Goal: Use online tool/utility: Utilize a website feature to perform a specific function

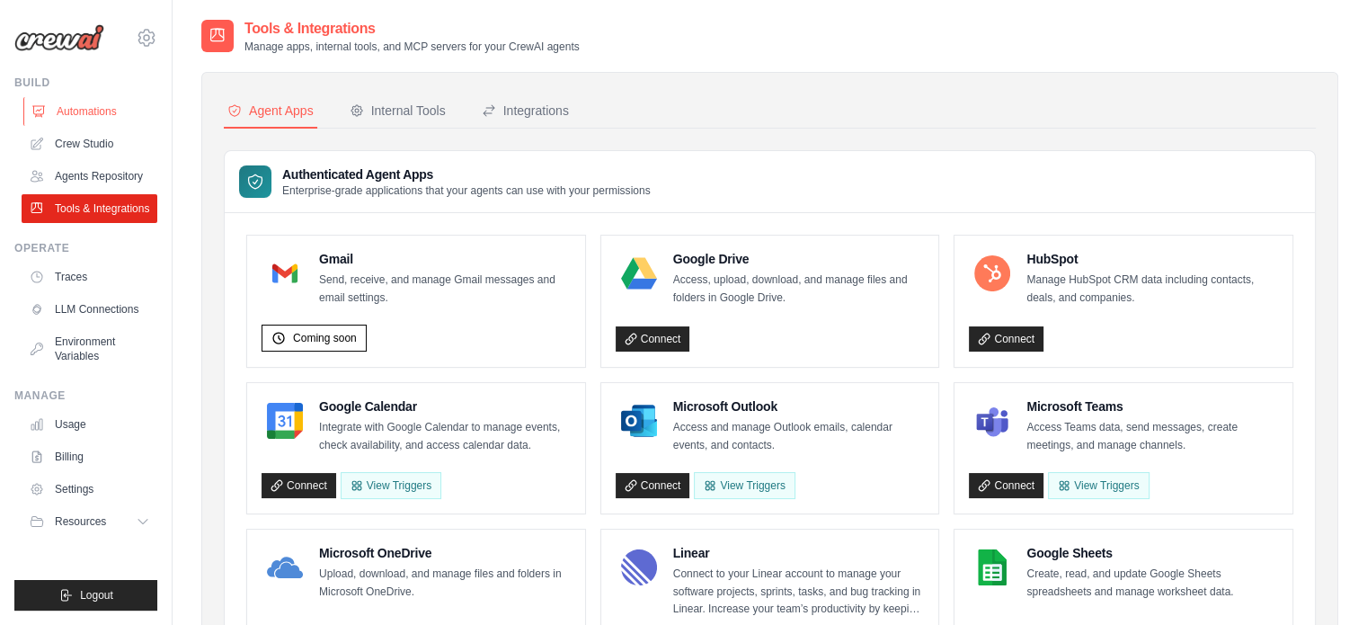
click at [79, 107] on link "Automations" at bounding box center [91, 111] width 136 height 29
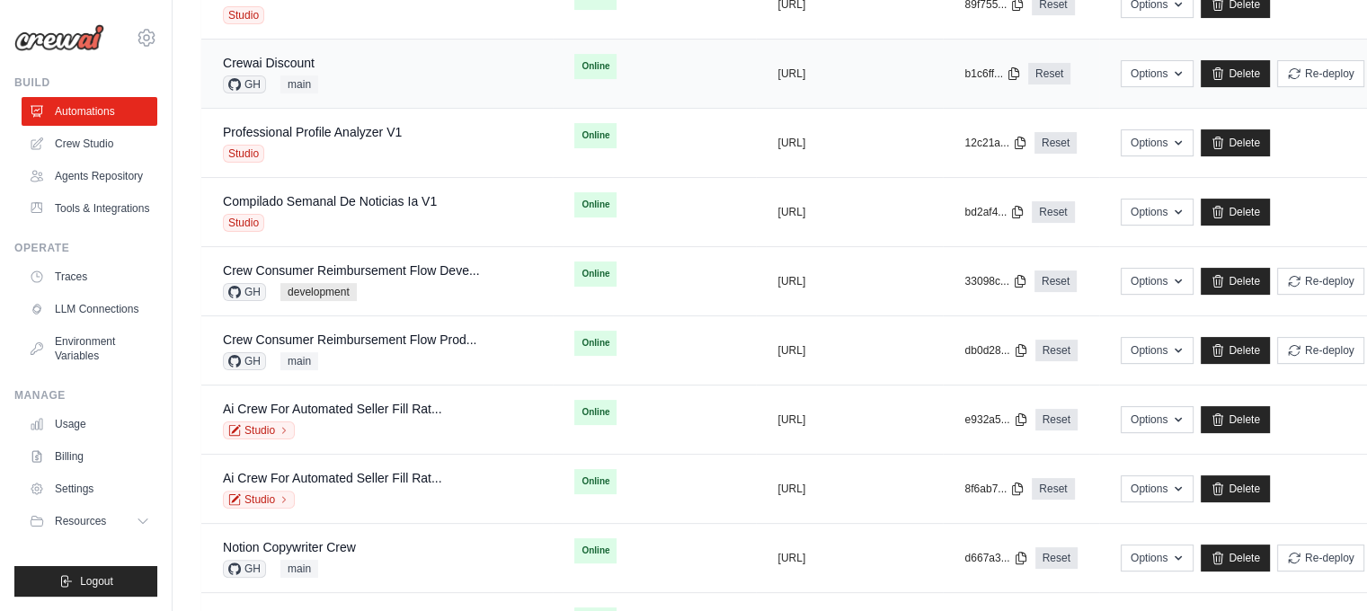
scroll to position [360, 0]
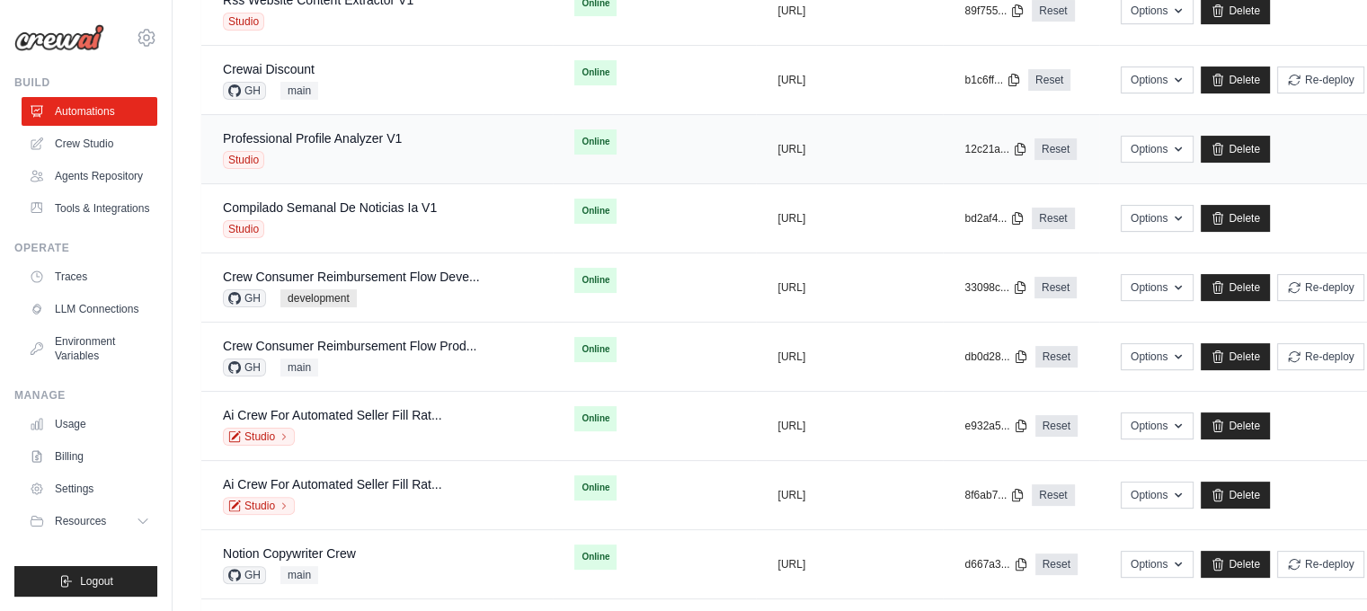
click at [418, 132] on div "Professional Profile Analyzer V1 Studio" at bounding box center [377, 149] width 308 height 40
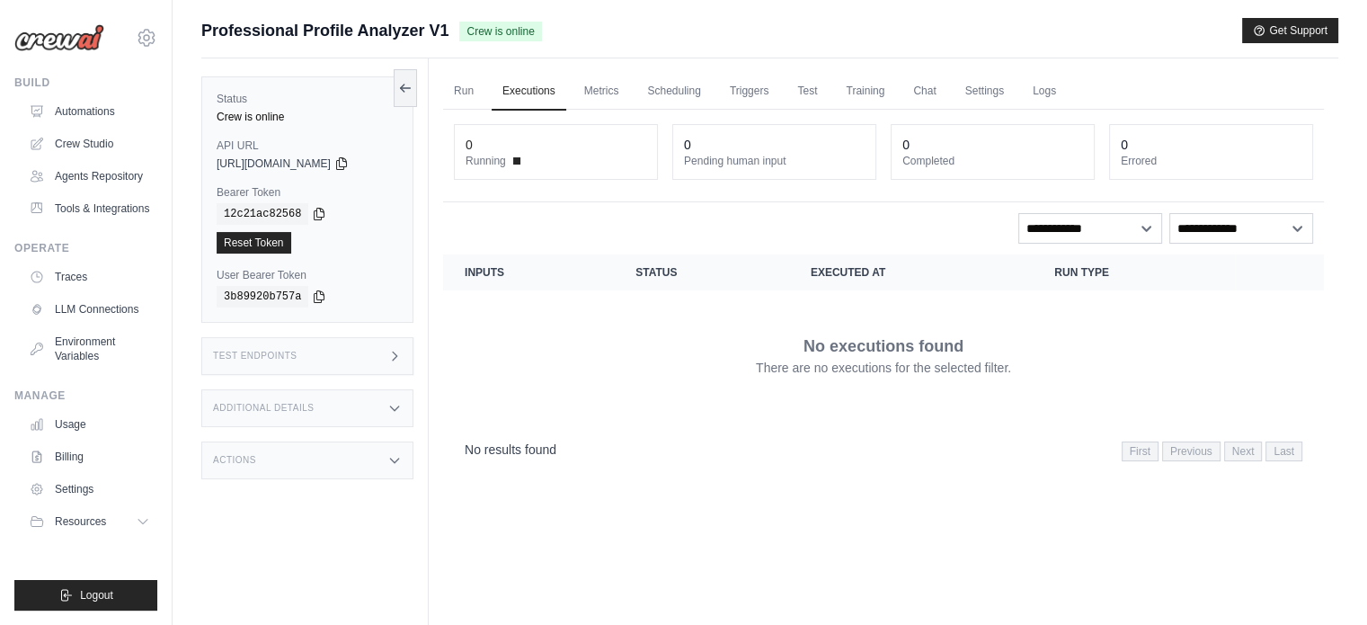
click at [466, 91] on link "Run" at bounding box center [463, 92] width 41 height 38
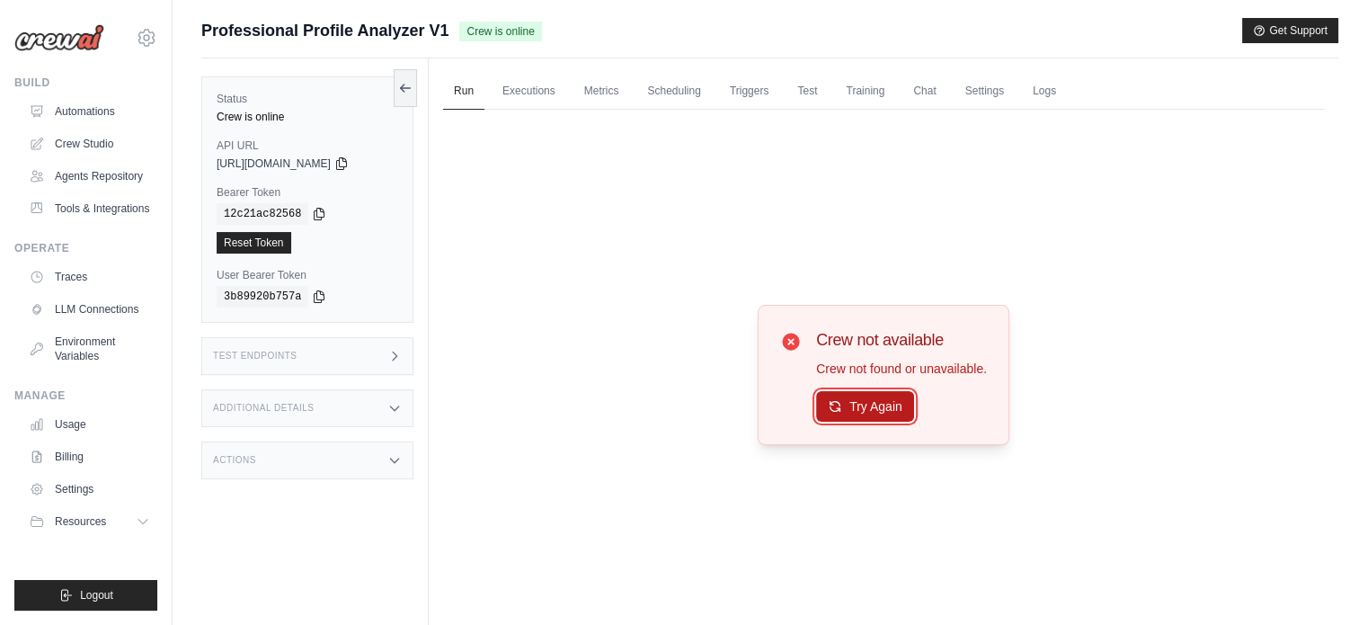
click at [842, 409] on button "Try Again" at bounding box center [865, 406] width 98 height 31
click at [102, 116] on link "Automations" at bounding box center [91, 111] width 136 height 29
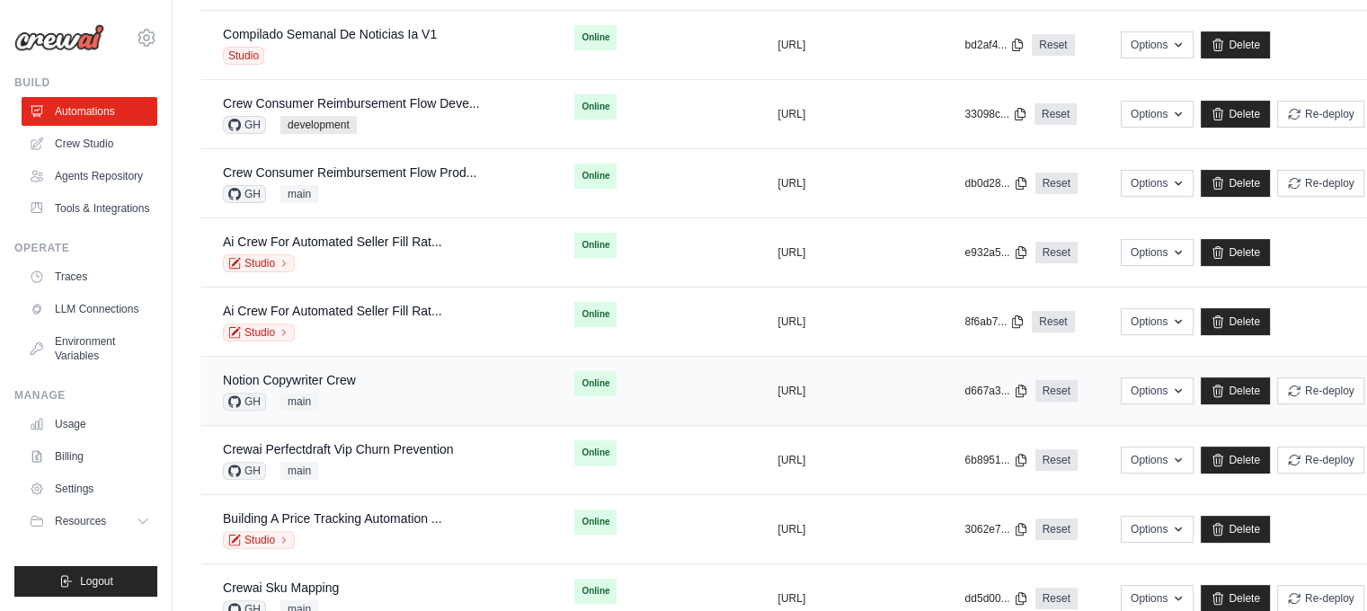
scroll to position [629, 0]
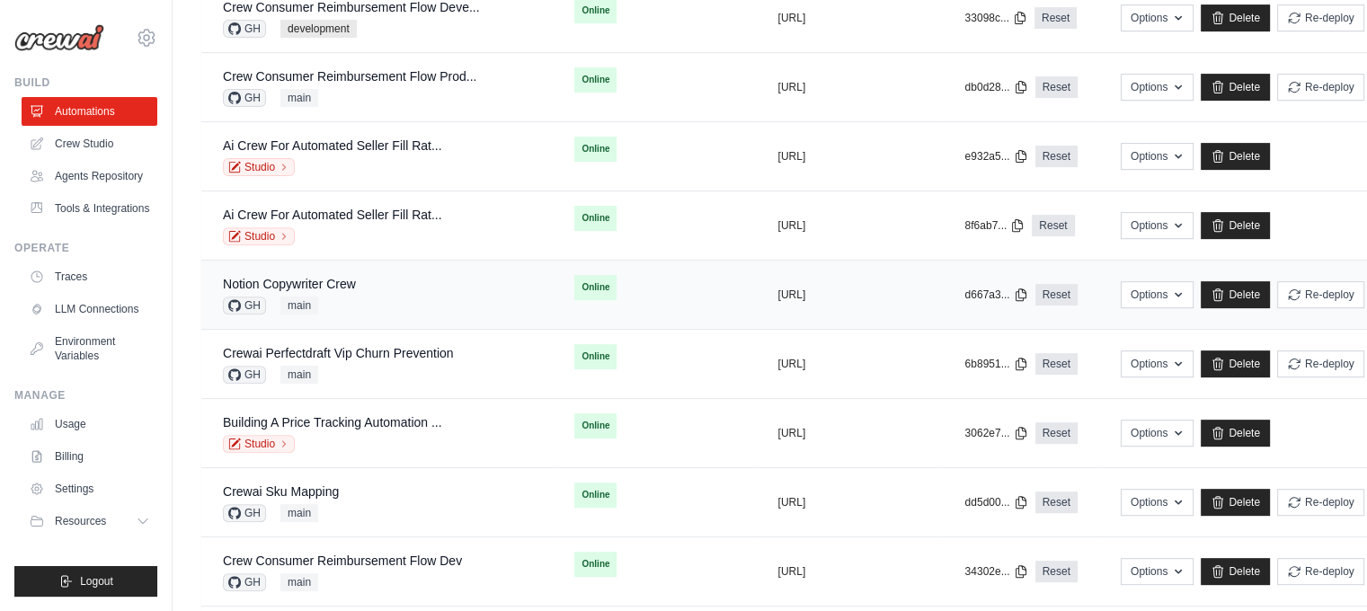
click at [380, 291] on div "Notion Copywriter Crew GH main" at bounding box center [377, 295] width 308 height 40
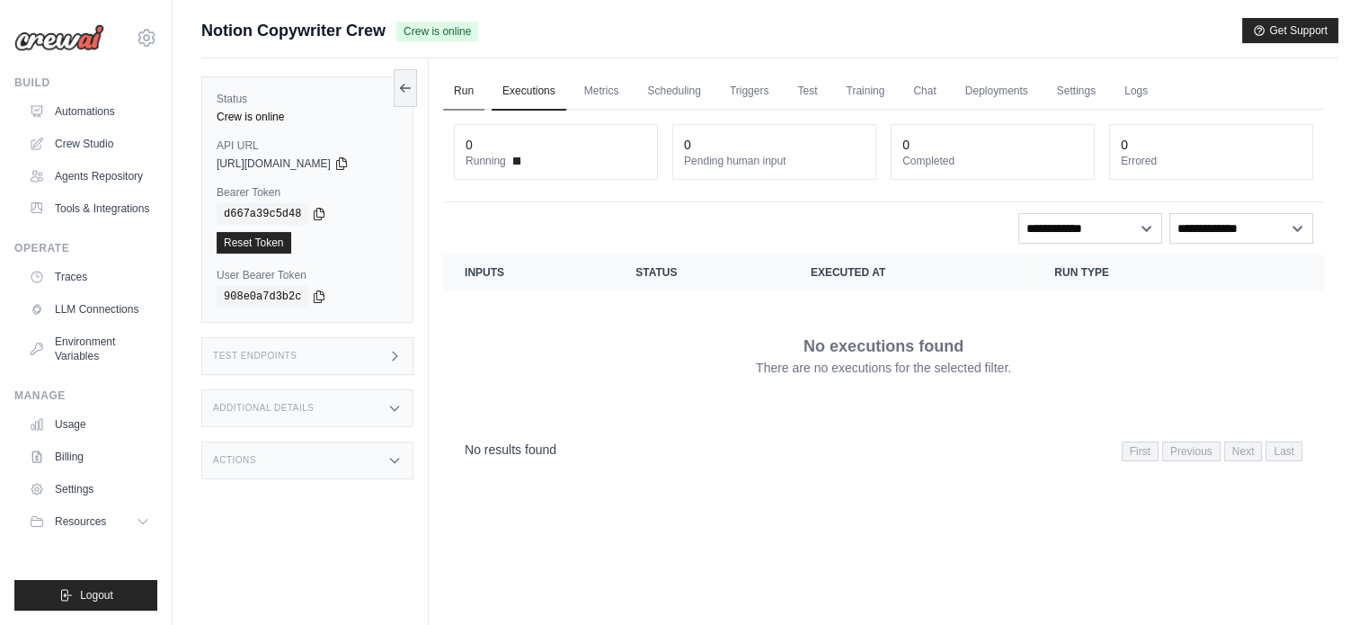
click at [450, 85] on link "Run" at bounding box center [463, 92] width 41 height 38
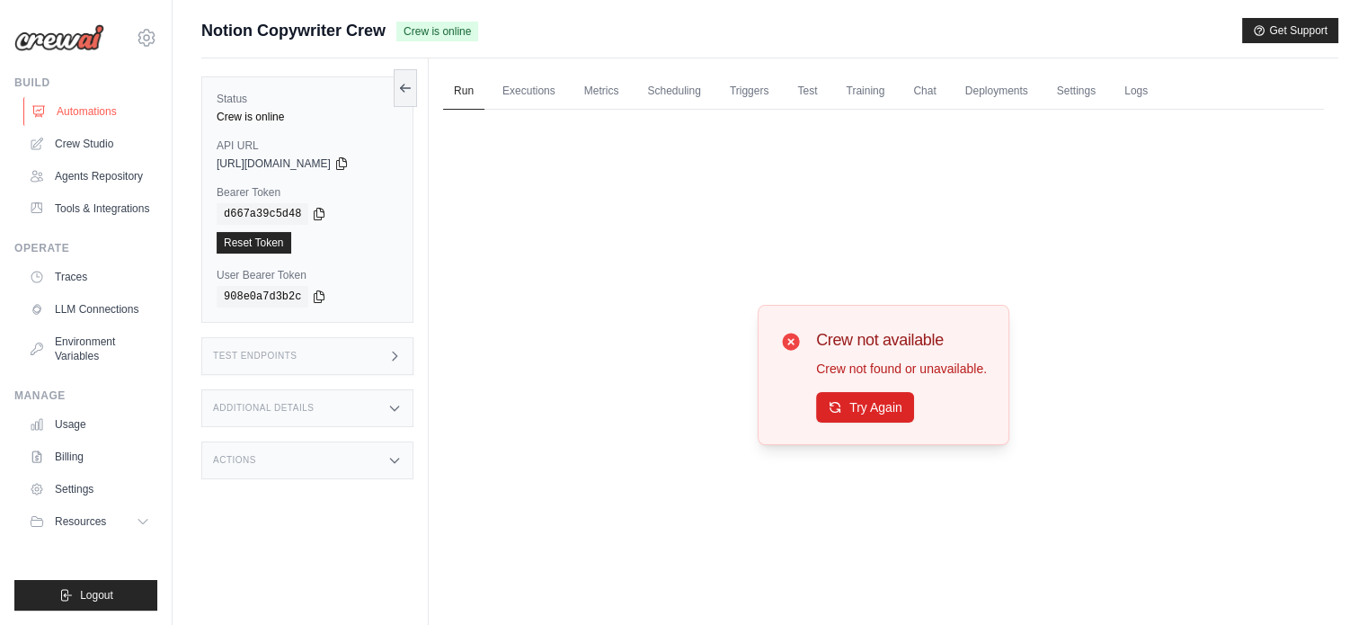
click at [64, 100] on link "Automations" at bounding box center [91, 111] width 136 height 29
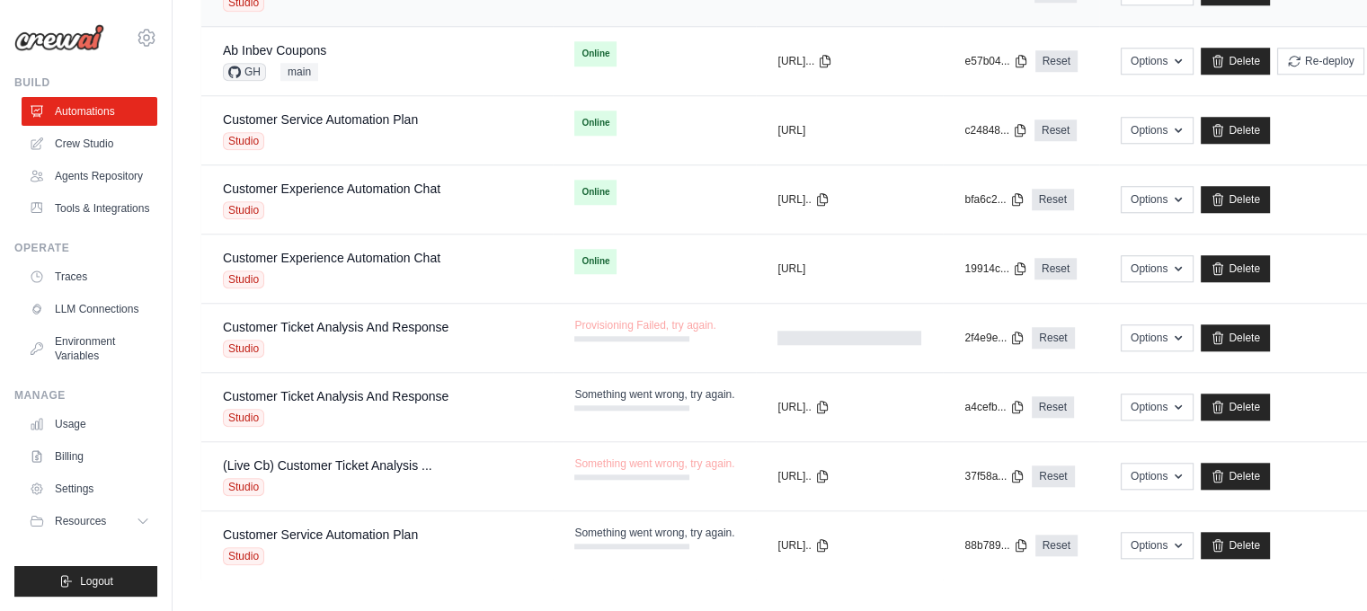
scroll to position [1626, 0]
